Goal: Navigation & Orientation: Find specific page/section

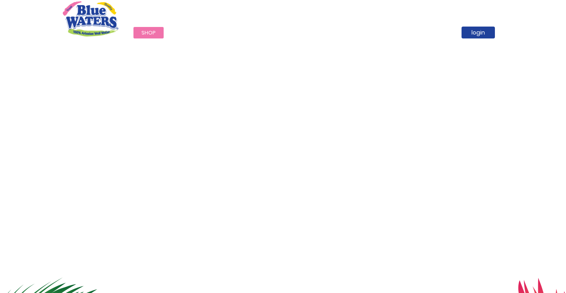
click at [150, 31] on span "Shop" at bounding box center [148, 33] width 14 height 8
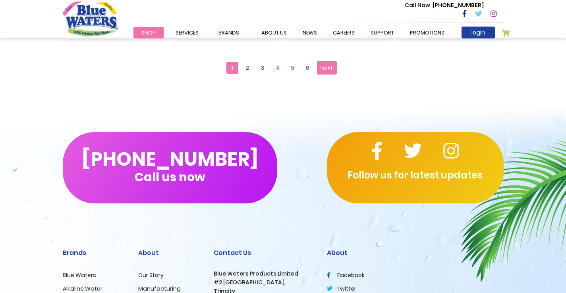
scroll to position [873, 0]
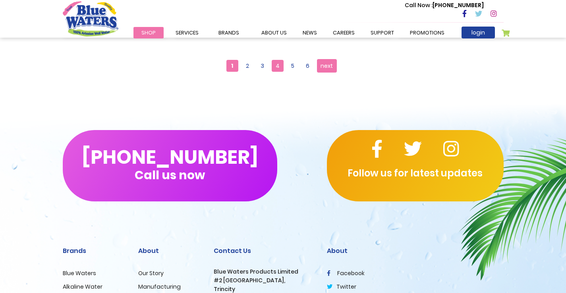
click at [277, 68] on span "4" at bounding box center [278, 66] width 12 height 12
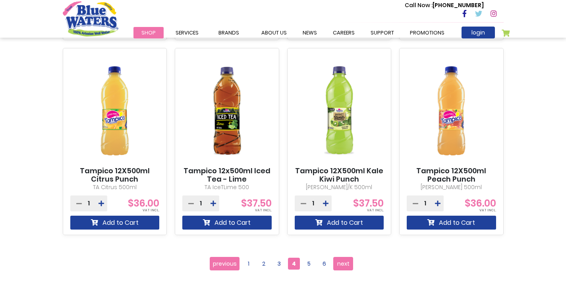
scroll to position [675, 0]
